Goal: Navigation & Orientation: Find specific page/section

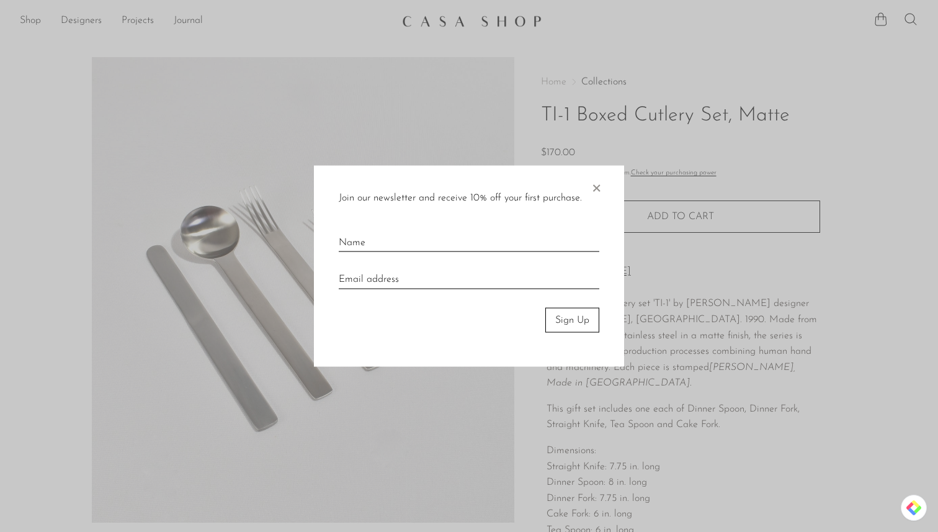
click at [597, 187] on span "×" at bounding box center [596, 185] width 12 height 40
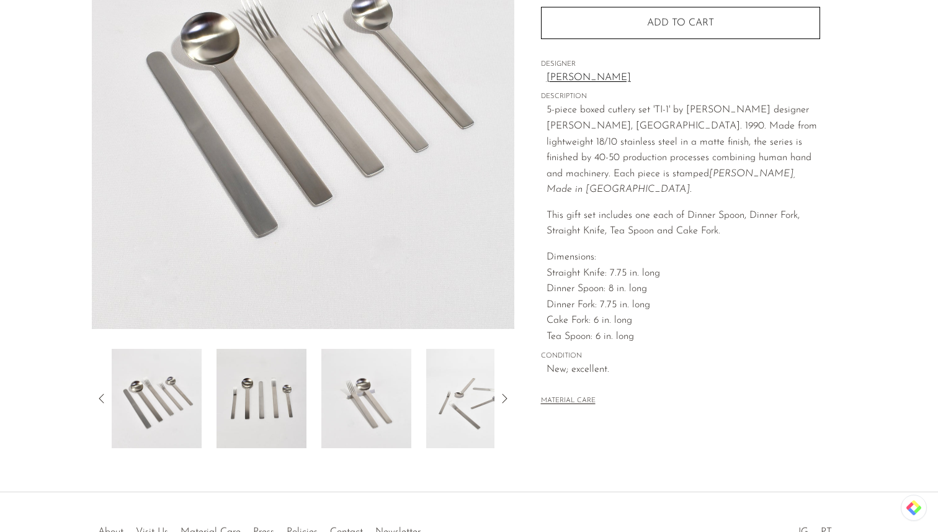
scroll to position [276, 0]
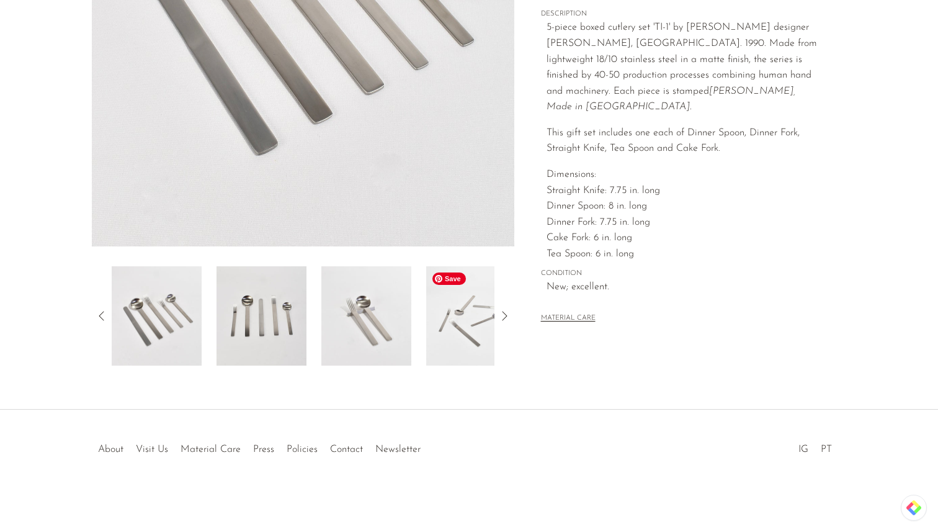
click at [447, 351] on img at bounding box center [471, 315] width 90 height 99
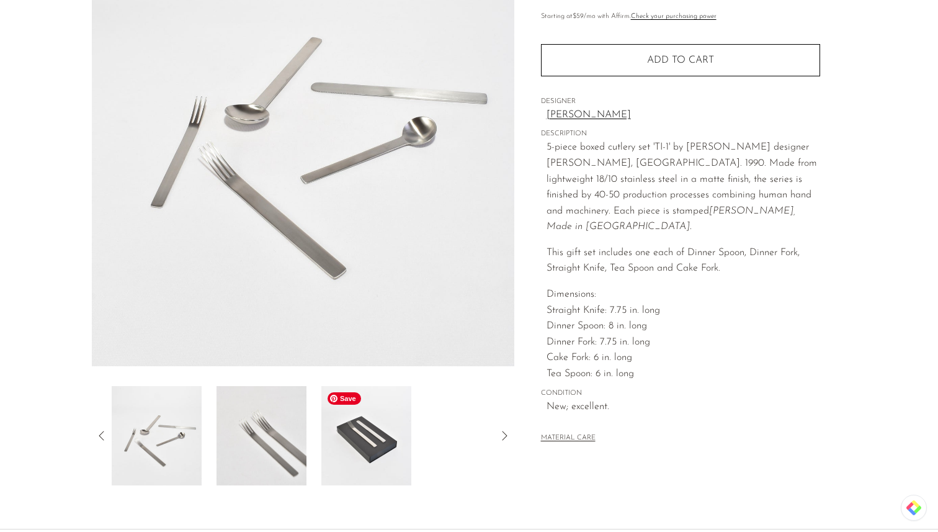
click at [366, 419] on img at bounding box center [366, 435] width 90 height 99
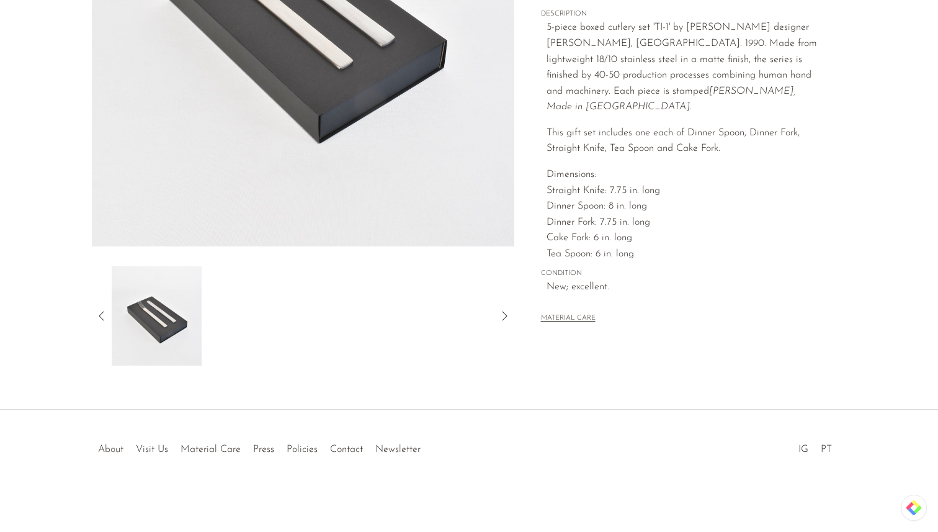
scroll to position [0, 0]
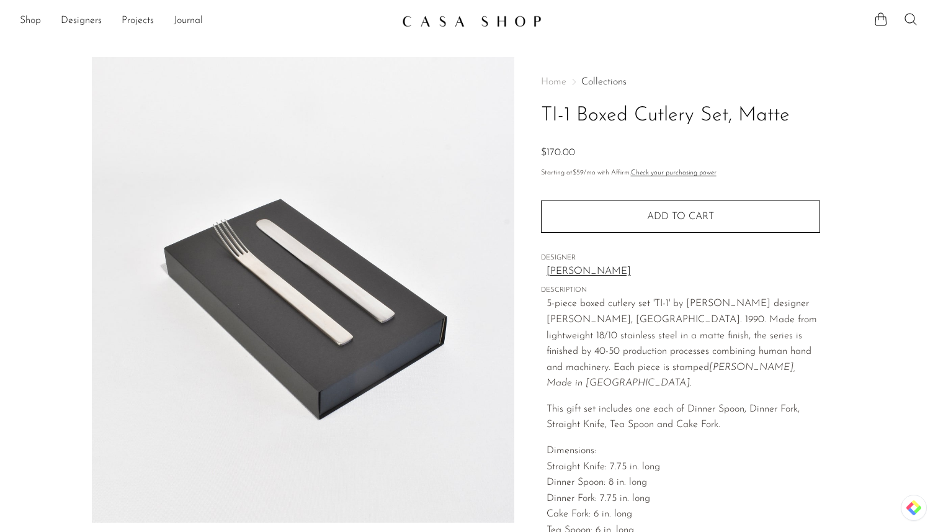
click at [504, 16] on img at bounding box center [472, 21] width 140 height 12
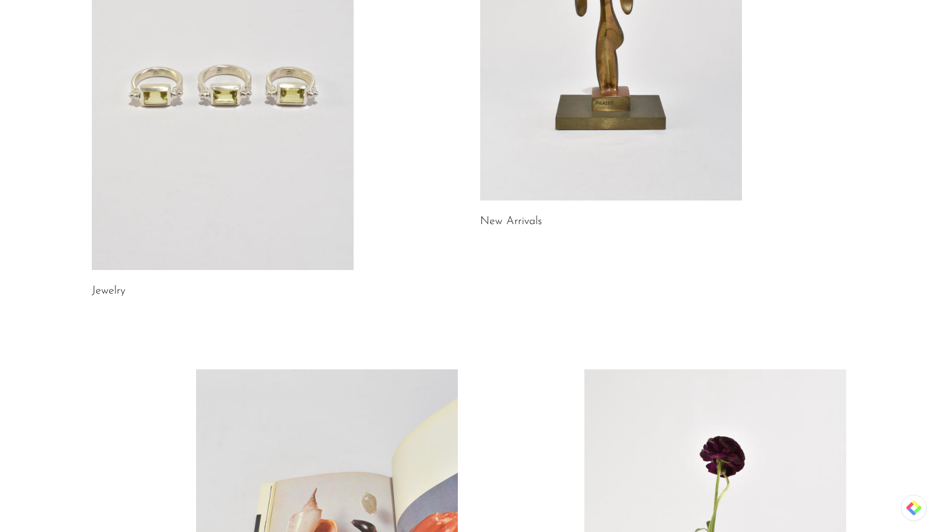
scroll to position [229, 0]
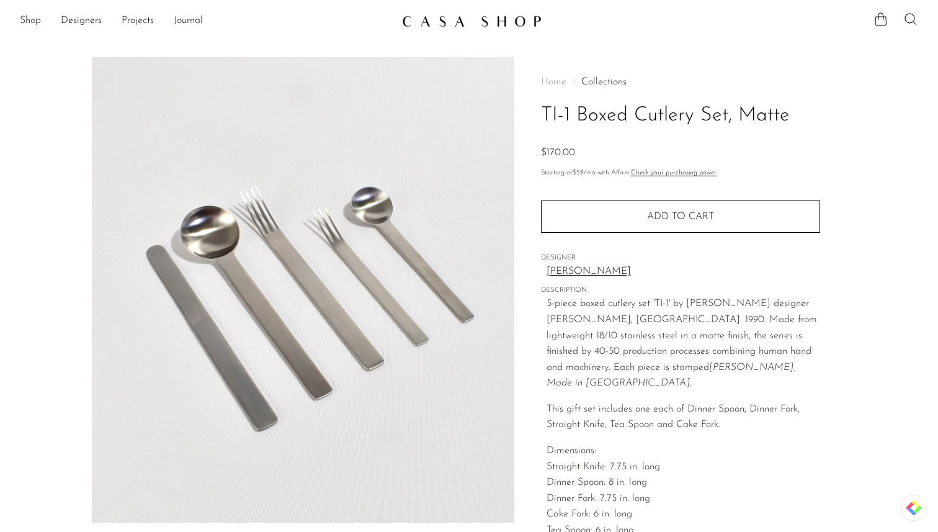
click at [626, 78] on nav "Home Collections" at bounding box center [680, 82] width 279 height 10
click at [29, 17] on link "Shop" at bounding box center [30, 21] width 21 height 16
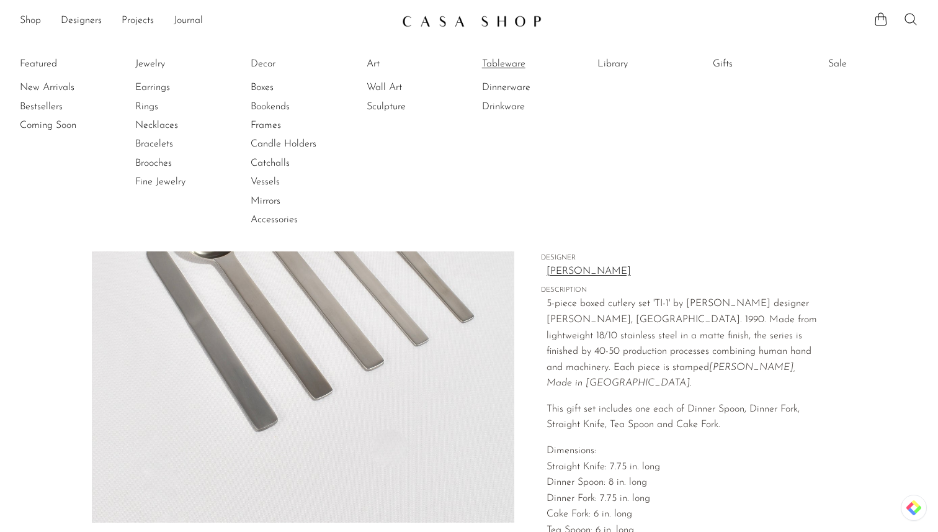
click at [497, 61] on link "Tableware" at bounding box center [528, 64] width 93 height 14
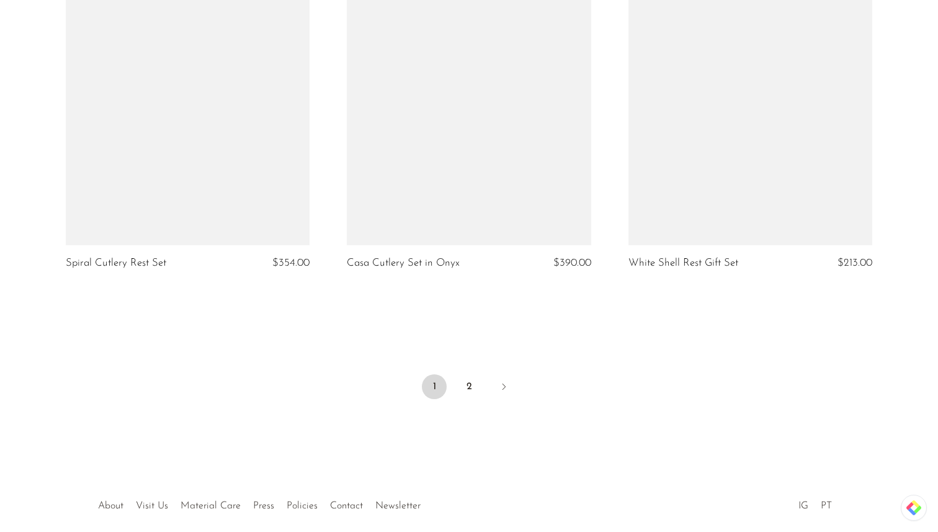
scroll to position [4594, 0]
